Goal: Task Accomplishment & Management: Manage account settings

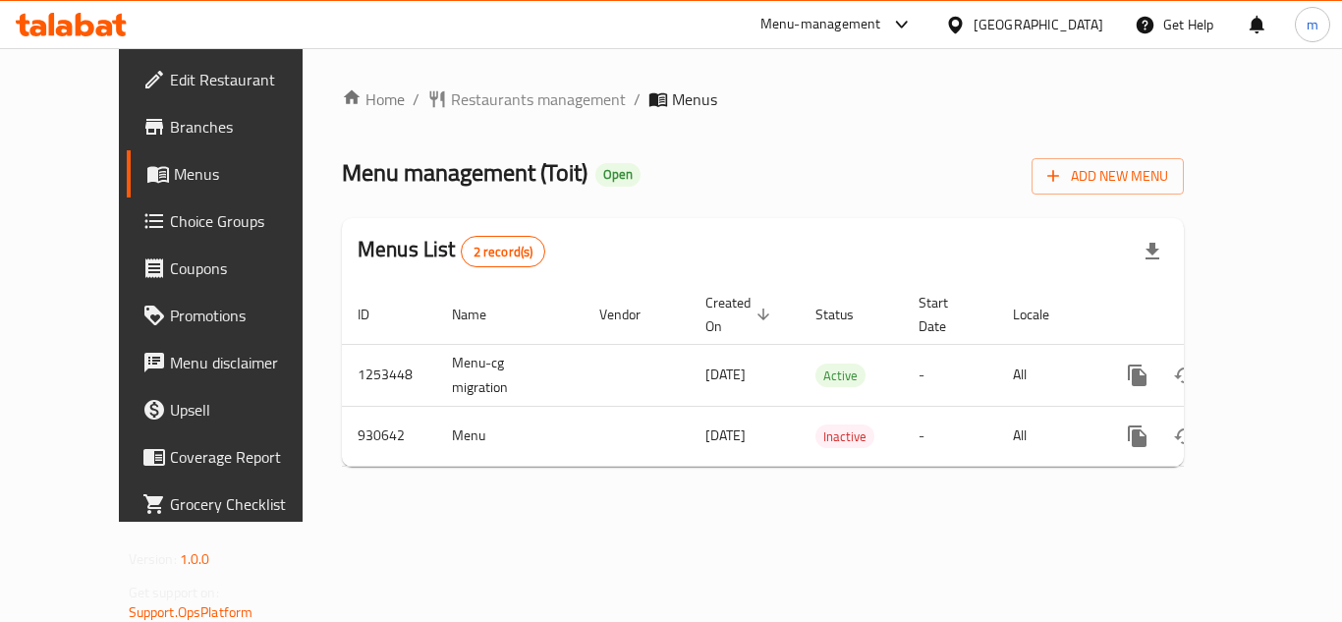
click at [170, 71] on span "Edit Restaurant" at bounding box center [248, 80] width 157 height 24
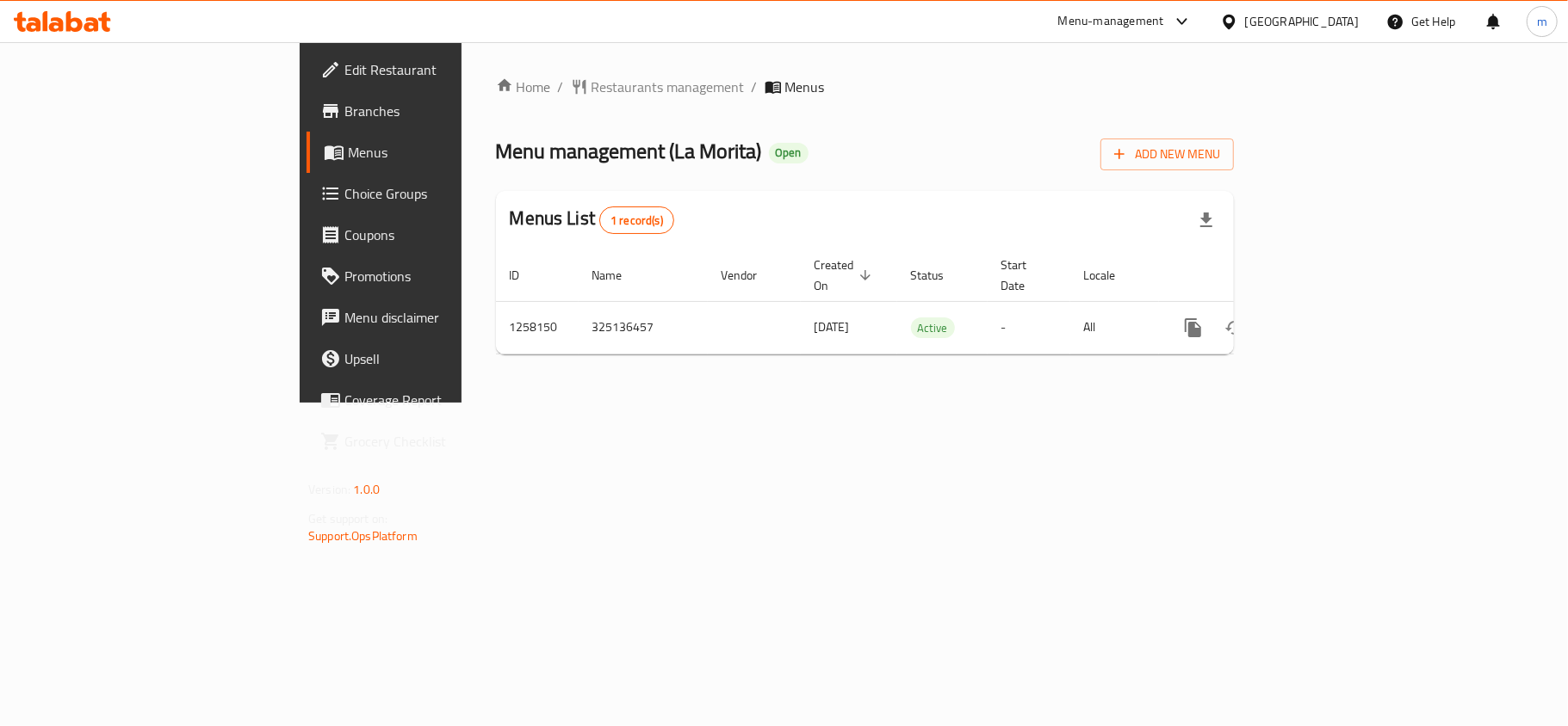
drag, startPoint x: 1361, startPoint y: 46, endPoint x: 1346, endPoint y: 31, distance: 21.2
click at [1357, 42] on div "​ Menu-management [GEOGRAPHIC_DATA] Get Help m Edit Restaurant Branches Menus C…" at bounding box center [784, 384] width 1568 height 684
click at [1341, 25] on div "[GEOGRAPHIC_DATA]" at bounding box center [1302, 22] width 114 height 19
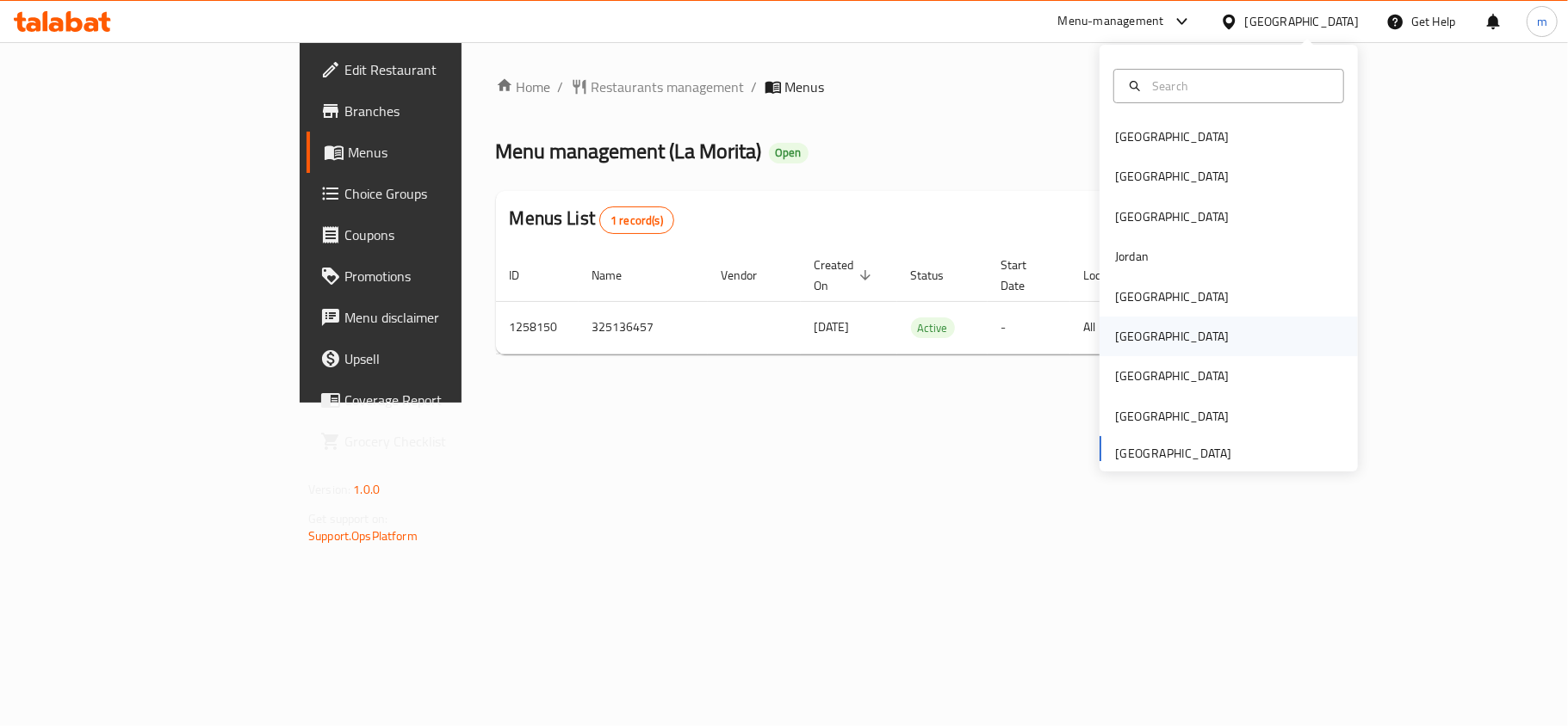
click at [1121, 349] on div "[GEOGRAPHIC_DATA]" at bounding box center [1171, 336] width 141 height 39
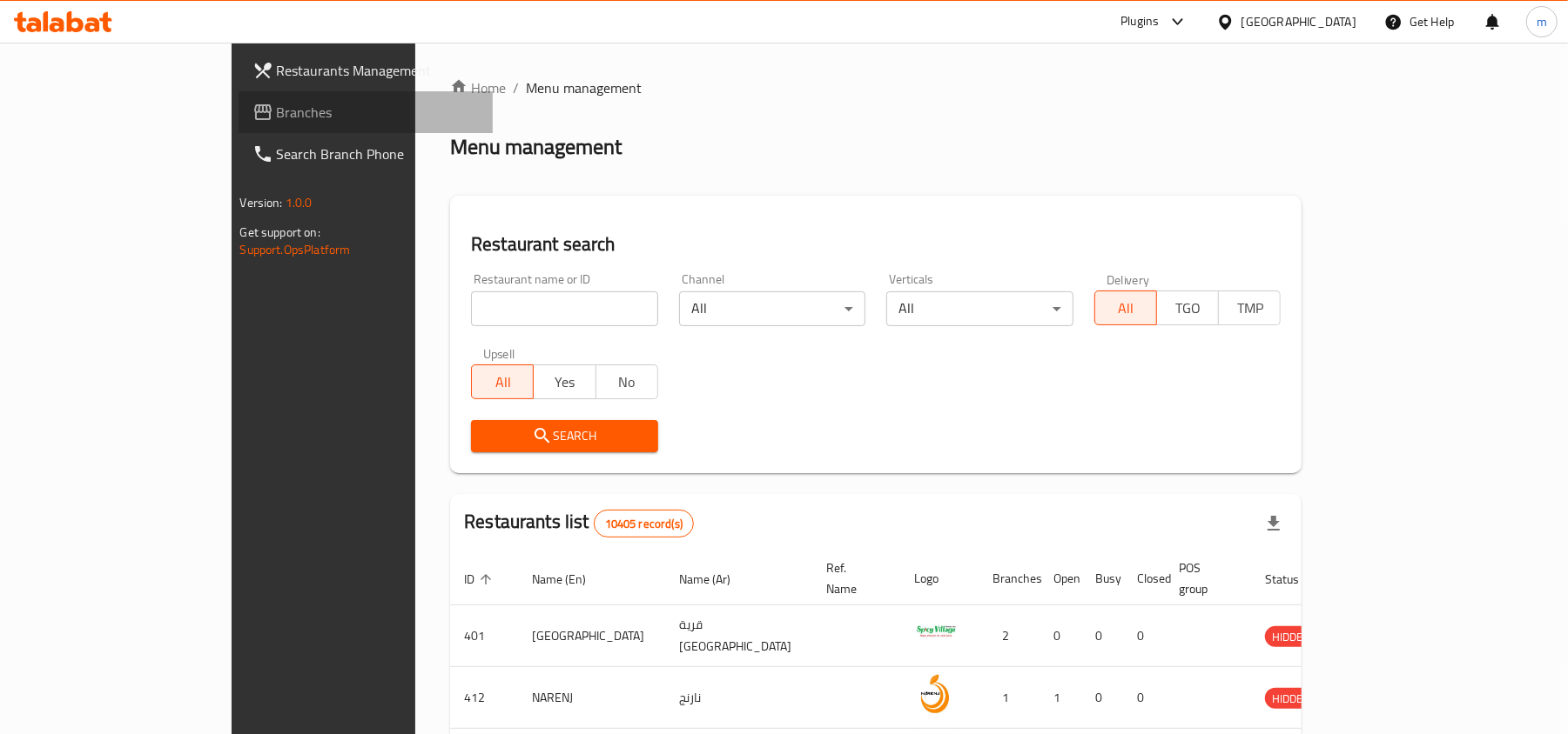
click at [277, 106] on span "Branches" at bounding box center [378, 112] width 203 height 21
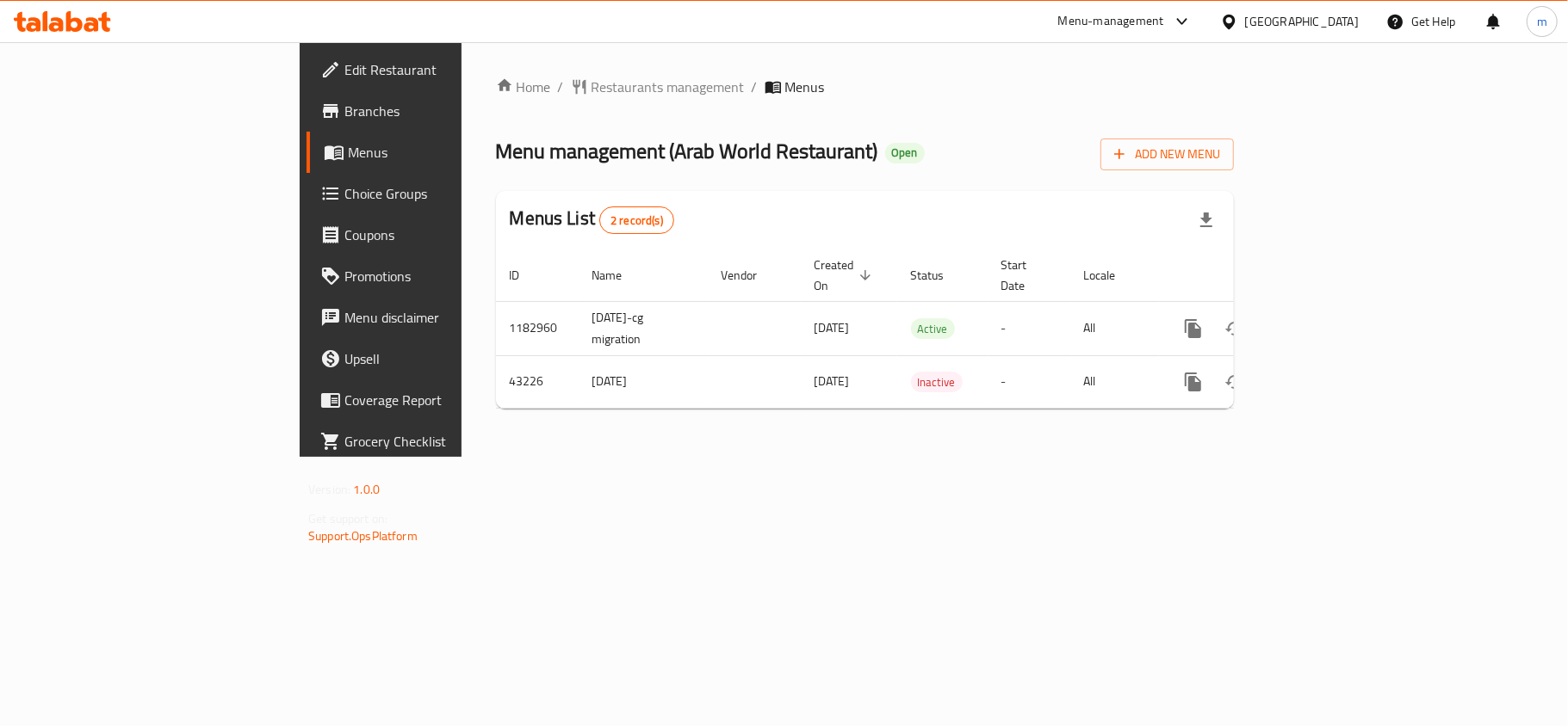
click at [344, 75] on span "Edit Restaurant" at bounding box center [446, 70] width 203 height 21
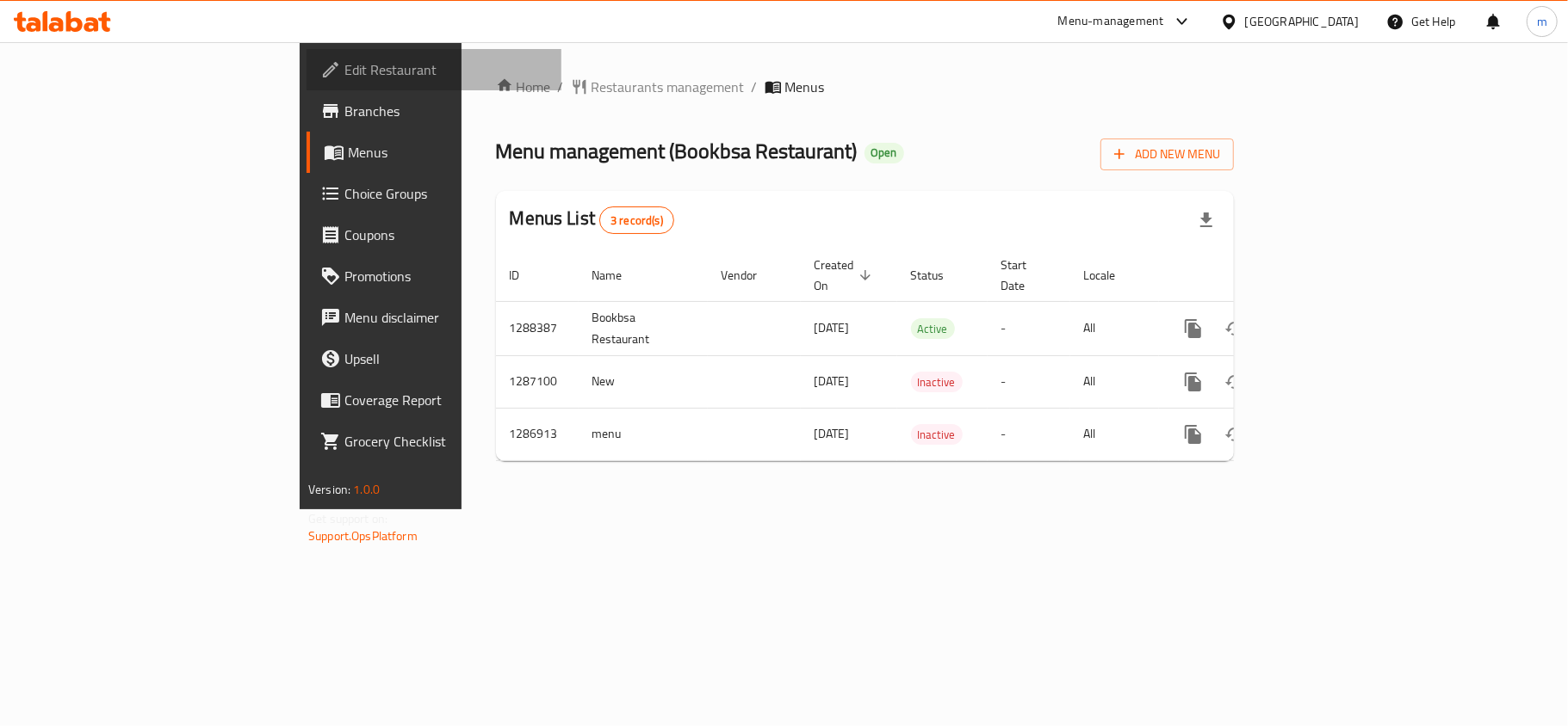
click at [344, 77] on span "Edit Restaurant" at bounding box center [446, 70] width 203 height 21
